Goal: Task Accomplishment & Management: Manage account settings

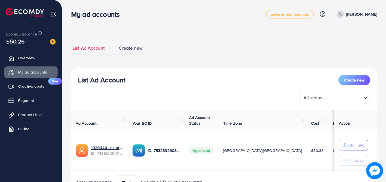
scroll to position [38, 0]
click at [35, 98] on span "Payment" at bounding box center [28, 100] width 16 height 6
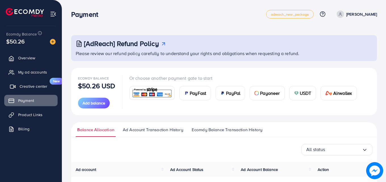
click at [38, 92] on link "Creative center New" at bounding box center [30, 85] width 53 height 11
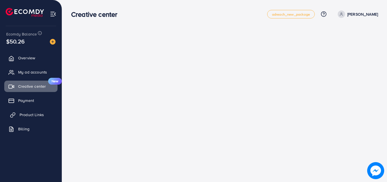
click at [37, 118] on link "Product Links" at bounding box center [30, 114] width 53 height 11
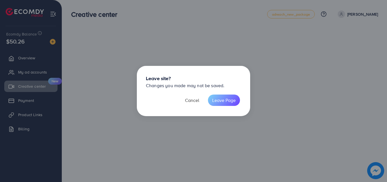
click at [187, 100] on button "Cancel" at bounding box center [192, 99] width 23 height 11
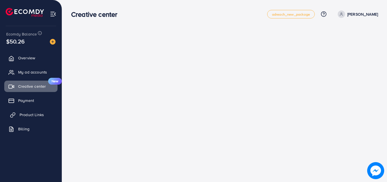
click at [42, 112] on span "Product Links" at bounding box center [32, 115] width 24 height 6
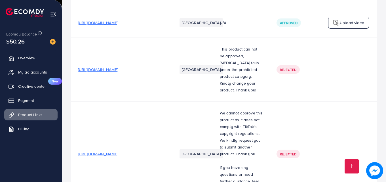
scroll to position [1215, 0]
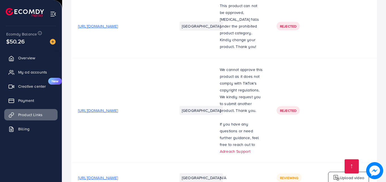
click at [118, 107] on span "https://urban-bazaar.online/products/christian-dior-bag" at bounding box center [98, 110] width 40 height 6
click at [118, 175] on span "https://urban-bazaar.online/products/canva-printed-girl-2pcs-hand-bag" at bounding box center [98, 178] width 40 height 6
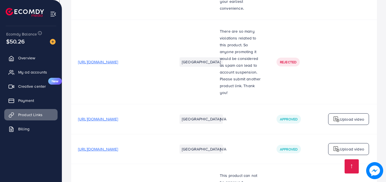
scroll to position [1045, 0]
click at [118, 116] on span "https://urban-bazaar.online/products/magnetic-bluetooth-speaker" at bounding box center [98, 119] width 40 height 6
click at [118, 146] on span "https://urban-bazaar.online/products/rechargeable-coffee-beater" at bounding box center [98, 149] width 40 height 6
click at [42, 68] on link "My ad accounts" at bounding box center [30, 71] width 53 height 11
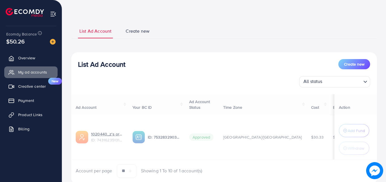
scroll to position [9, 0]
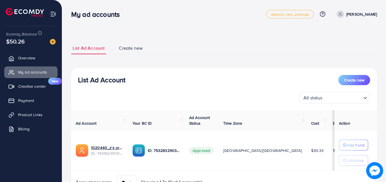
scroll to position [38, 0]
click at [342, 147] on icon "button" at bounding box center [344, 145] width 4 height 4
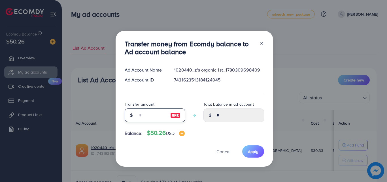
click at [154, 116] on input "number" at bounding box center [152, 115] width 28 height 14
type input "*"
type input "****"
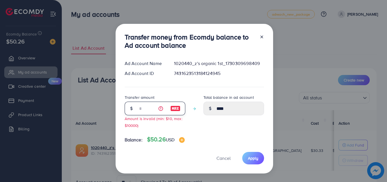
type input "**"
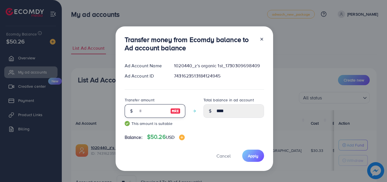
type input "*****"
type input "**"
click at [252, 155] on span "Apply" at bounding box center [253, 156] width 10 height 6
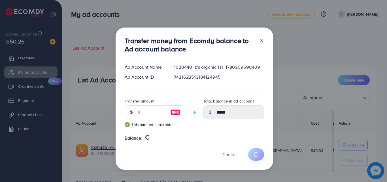
type input "*"
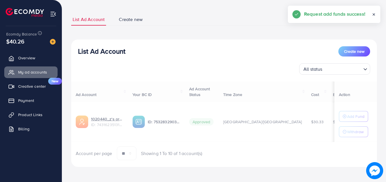
scroll to position [29, 0]
